Goal: Navigation & Orientation: Find specific page/section

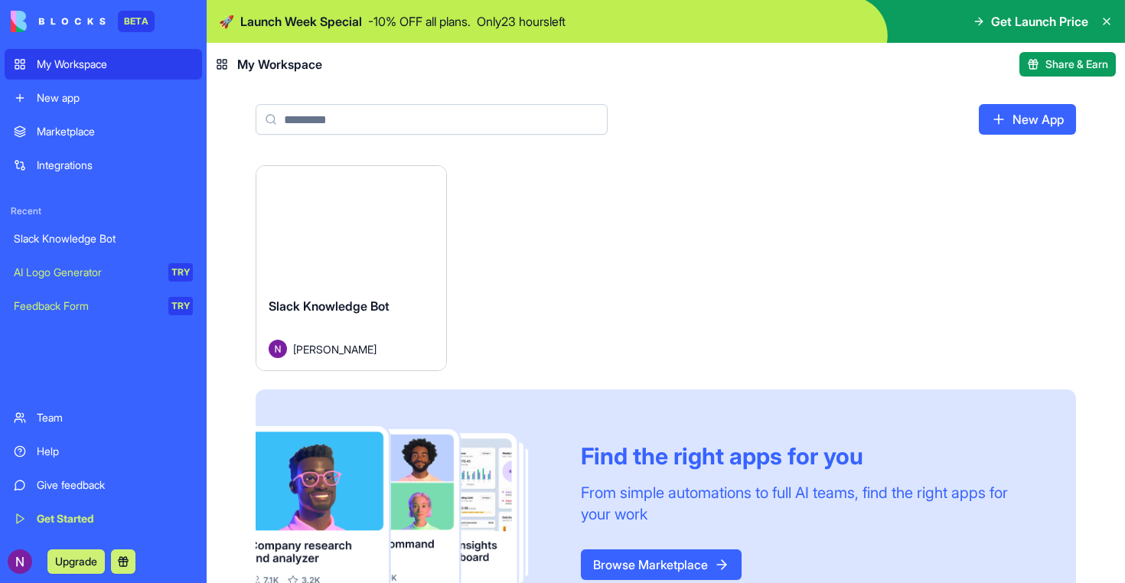
scroll to position [63, 0]
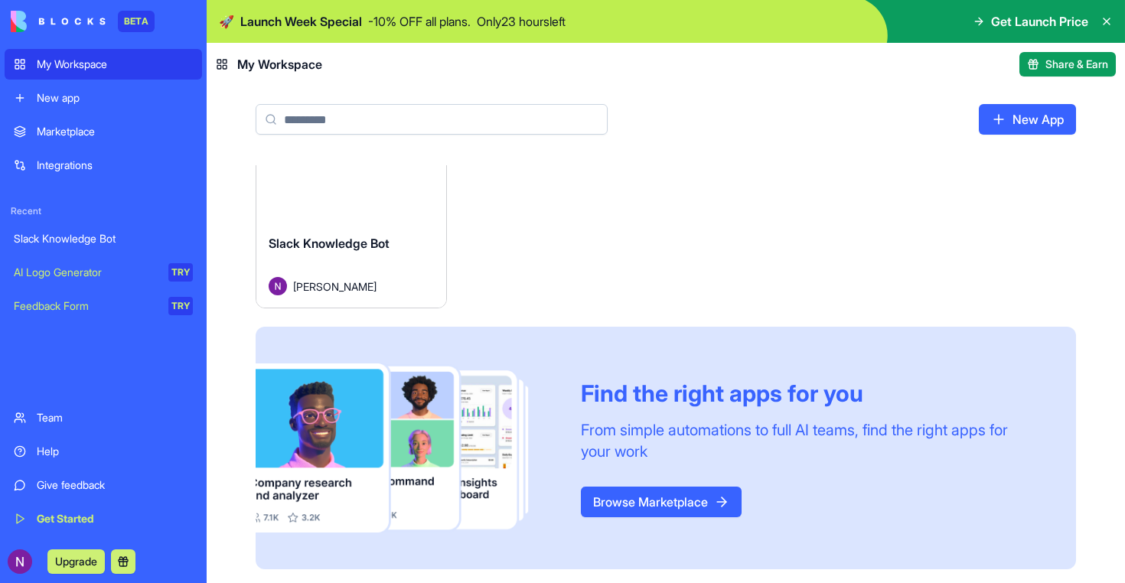
click at [100, 122] on link "Marketplace" at bounding box center [103, 131] width 197 height 31
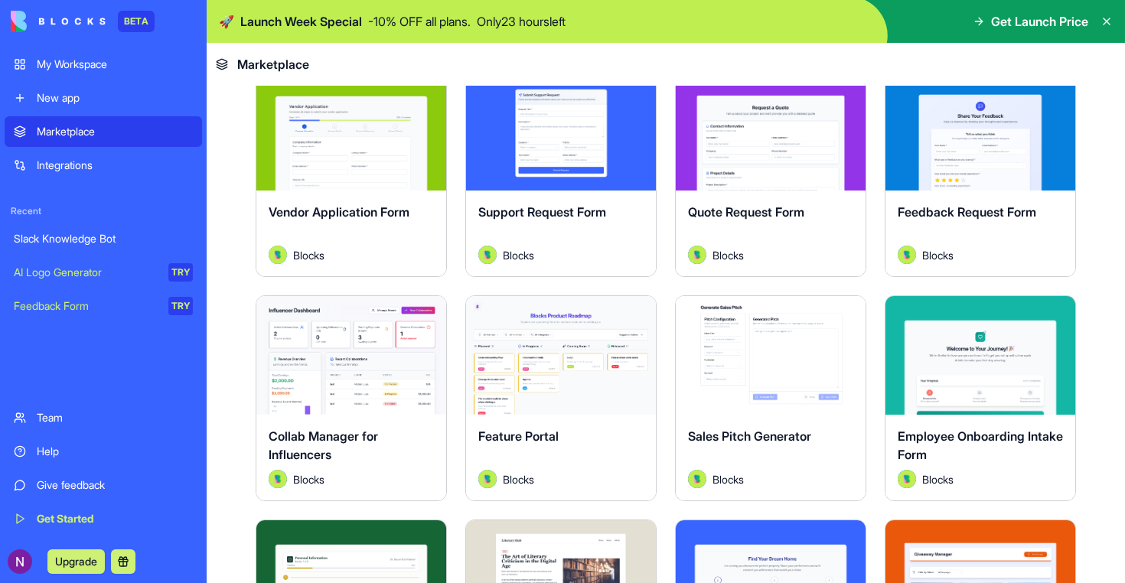
scroll to position [997, 0]
click at [83, 162] on div "Integrations" at bounding box center [115, 165] width 156 height 15
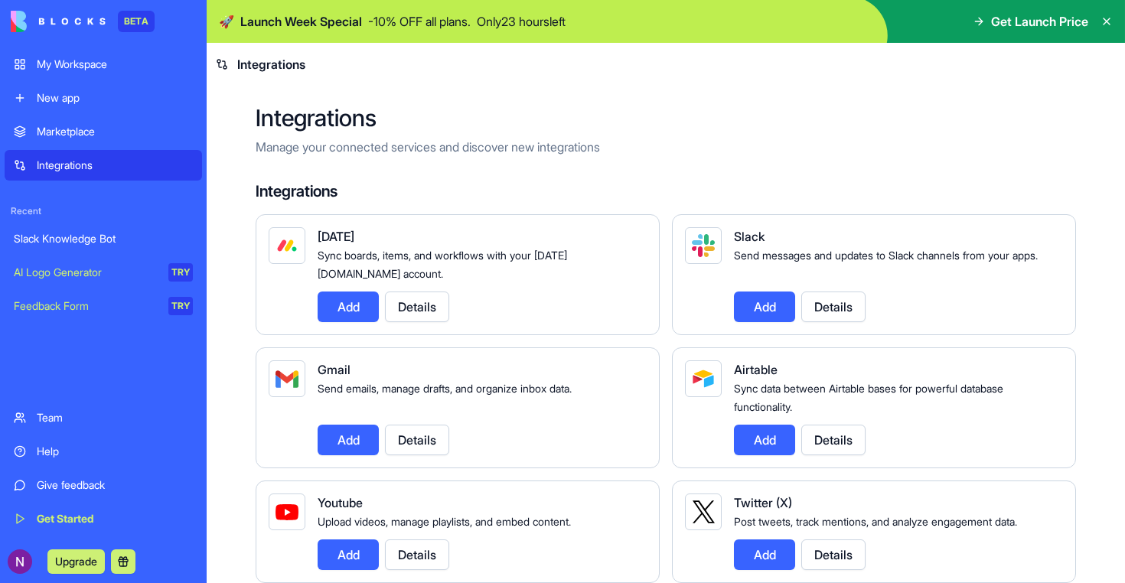
click at [116, 148] on div "Marketplace Integrations" at bounding box center [103, 148] width 197 height 64
click at [117, 144] on link "Marketplace" at bounding box center [103, 131] width 197 height 31
